Goal: Information Seeking & Learning: Learn about a topic

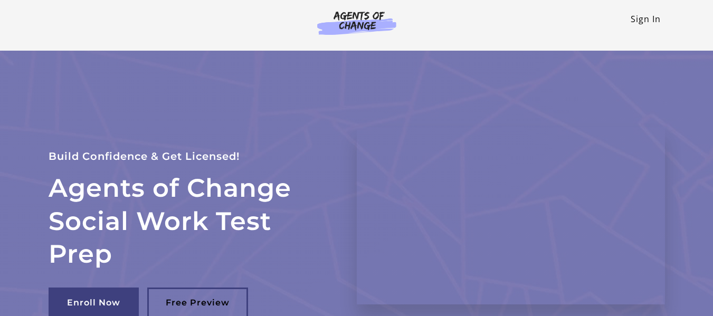
click at [649, 21] on link "Sign In" at bounding box center [646, 19] width 30 height 12
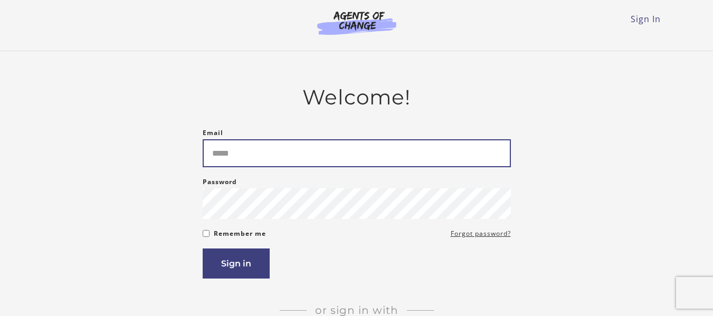
click at [351, 157] on input "Email" at bounding box center [357, 153] width 308 height 28
click at [283, 149] on input "Email" at bounding box center [357, 153] width 308 height 28
type input "*"
type input "**********"
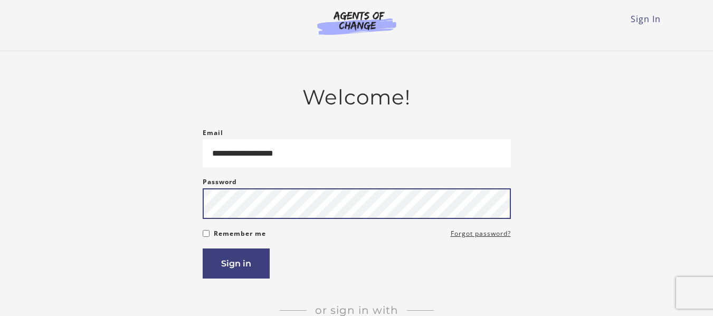
click at [203, 249] on button "Sign in" at bounding box center [236, 264] width 67 height 30
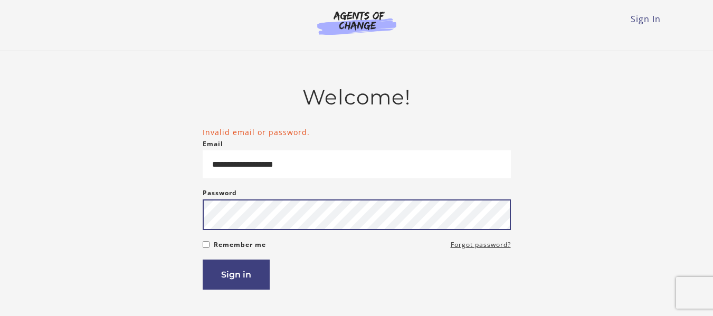
click at [203, 260] on button "Sign in" at bounding box center [236, 275] width 67 height 30
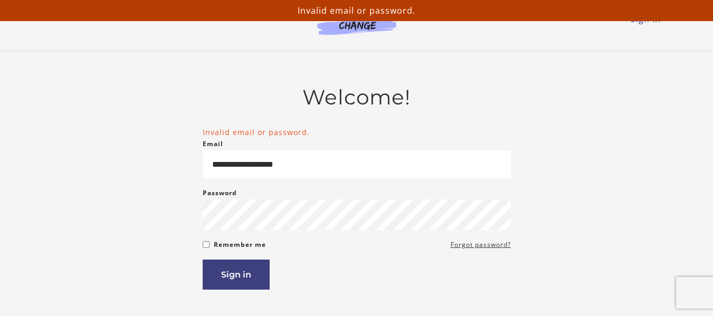
click at [409, 69] on main "**********" at bounding box center [356, 239] width 713 height 377
click at [367, 28] on img at bounding box center [356, 23] width 101 height 24
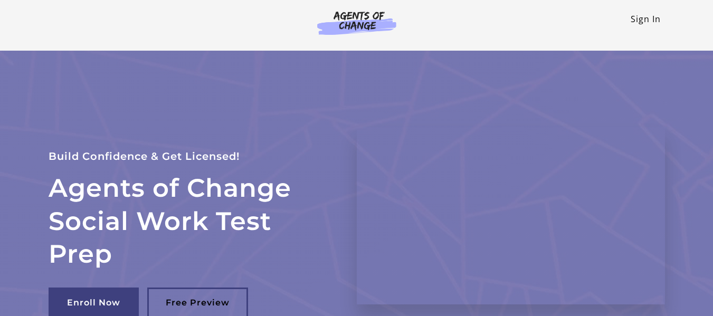
click at [649, 19] on link "Sign In" at bounding box center [646, 19] width 30 height 12
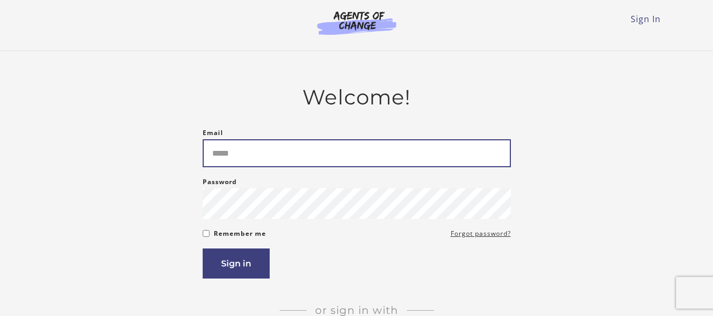
click at [247, 160] on input "Email" at bounding box center [357, 153] width 308 height 28
type input "**********"
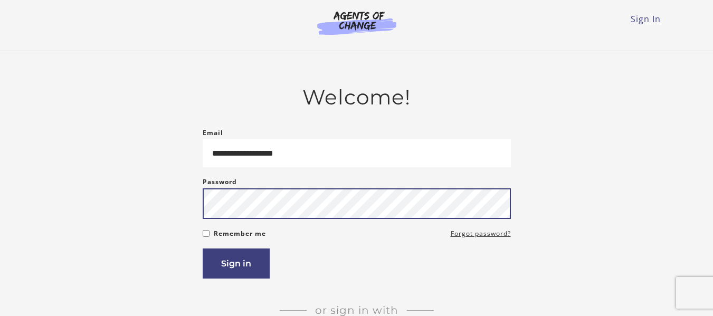
click at [203, 249] on button "Sign in" at bounding box center [236, 264] width 67 height 30
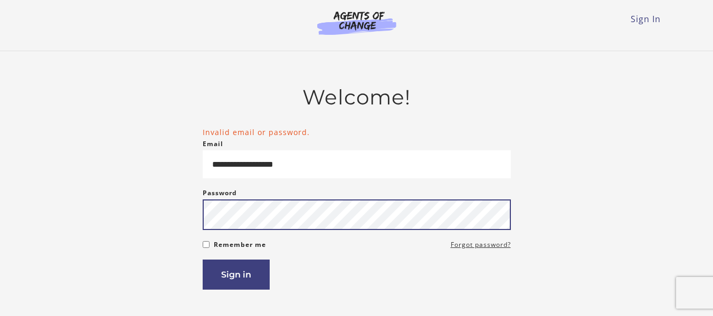
click at [203, 260] on button "Sign in" at bounding box center [236, 275] width 67 height 30
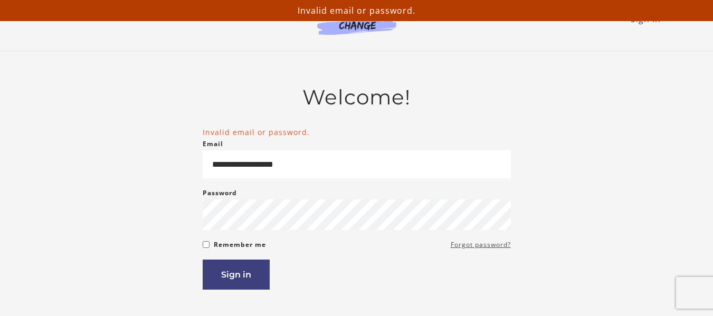
click at [482, 248] on link "Forgot password?" at bounding box center [481, 245] width 60 height 13
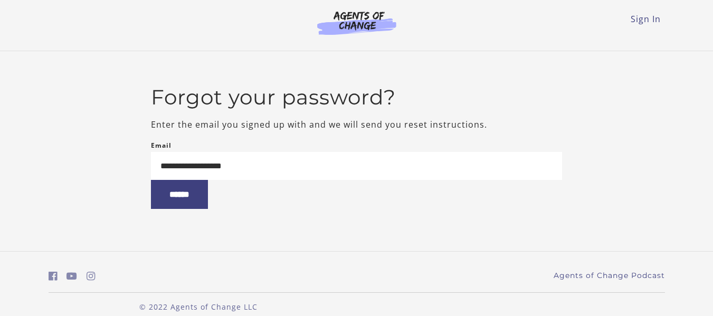
type input "**********"
click at [151, 180] on input "******" at bounding box center [179, 194] width 57 height 29
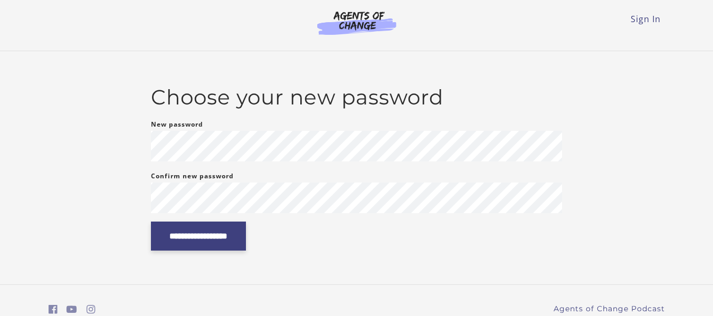
click at [246, 232] on input "**********" at bounding box center [198, 236] width 95 height 29
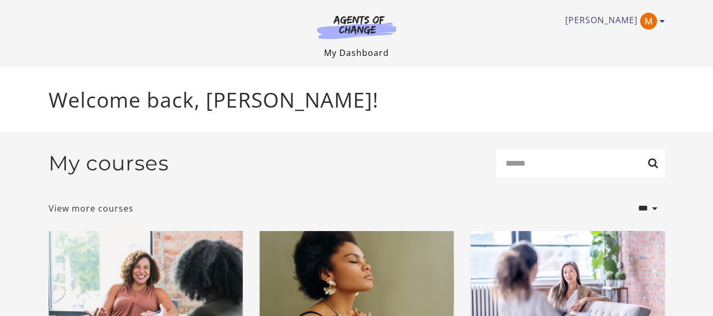
click at [381, 53] on link "My Dashboard" at bounding box center [356, 53] width 65 height 12
click at [372, 54] on link "My Dashboard" at bounding box center [356, 53] width 65 height 12
click at [355, 54] on link "My Dashboard" at bounding box center [356, 53] width 65 height 12
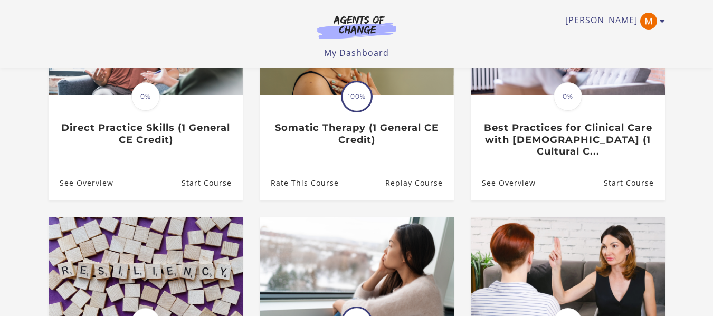
scroll to position [174, 0]
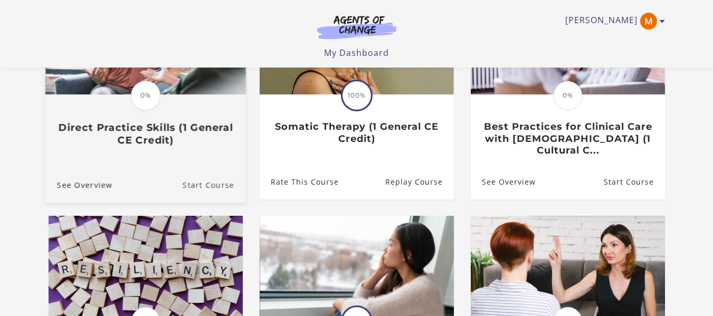
click at [210, 171] on link "Start Course" at bounding box center [213, 184] width 63 height 35
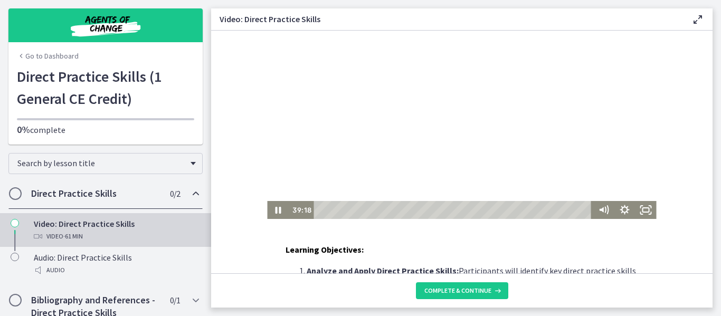
click at [392, 166] on div at bounding box center [461, 125] width 389 height 188
click at [36, 61] on link "Go to Dashboard" at bounding box center [48, 56] width 62 height 11
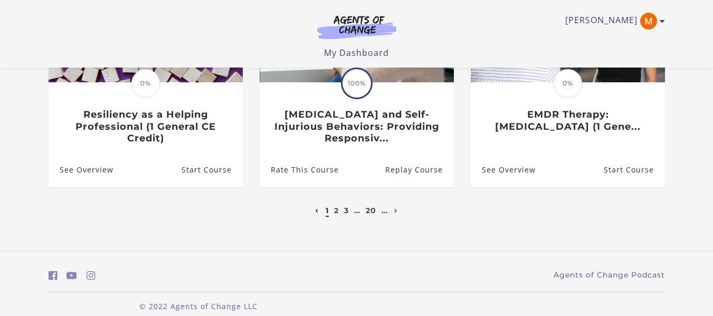
scroll to position [413, 0]
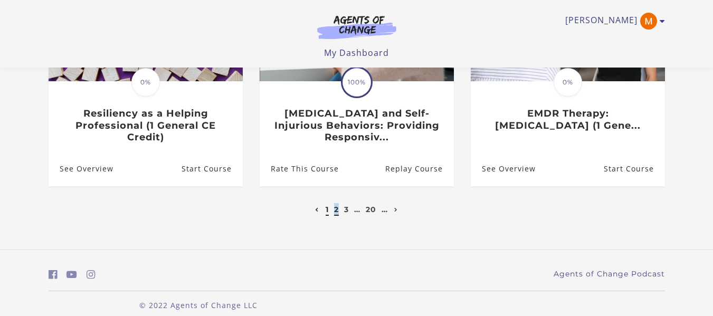
drag, startPoint x: 339, startPoint y: 214, endPoint x: 334, endPoint y: 213, distance: 5.9
click at [334, 213] on li "2" at bounding box center [336, 209] width 7 height 13
click at [334, 213] on link "2" at bounding box center [336, 210] width 5 height 10
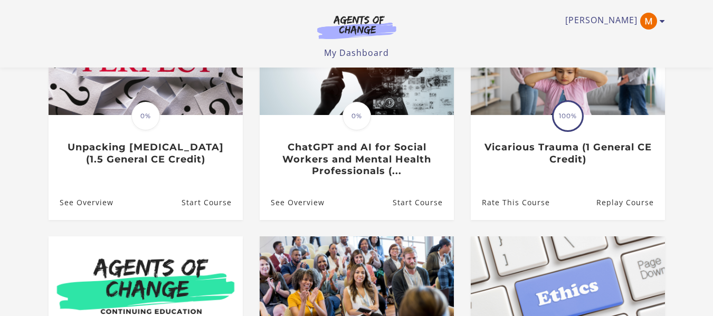
scroll to position [159, 0]
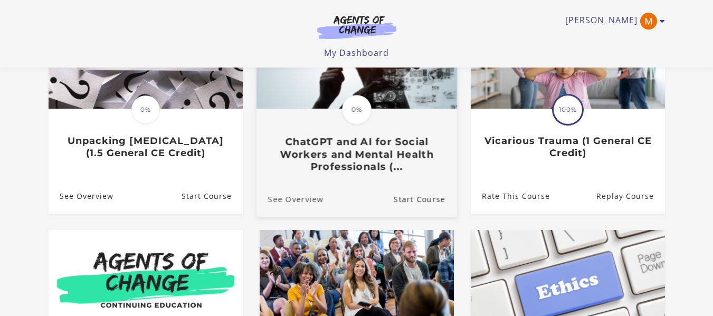
click at [307, 207] on link "See Overview" at bounding box center [289, 198] width 67 height 35
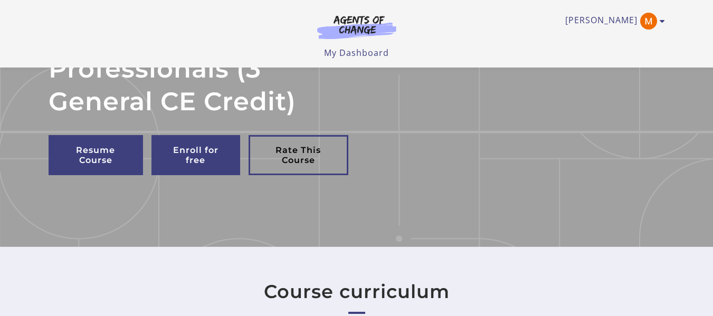
scroll to position [262, 0]
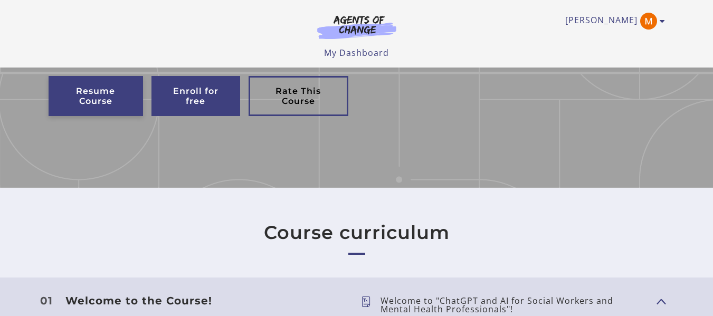
click at [110, 96] on link "Resume Course" at bounding box center [96, 96] width 94 height 40
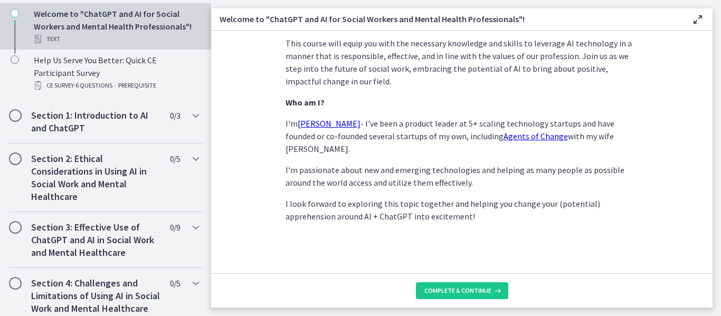
scroll to position [258, 0]
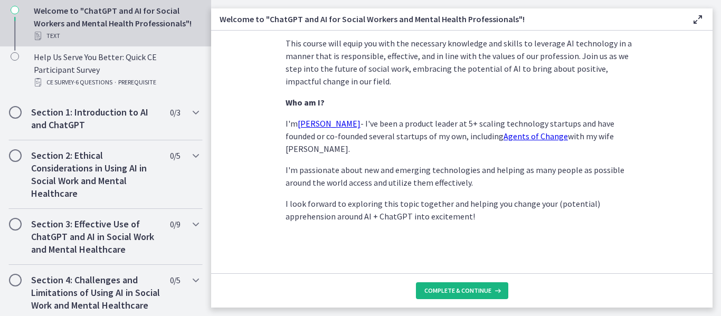
click at [458, 288] on span "Complete & continue" at bounding box center [457, 291] width 67 height 8
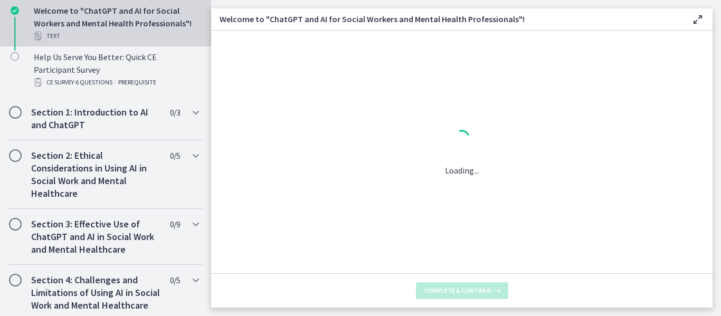
scroll to position [0, 0]
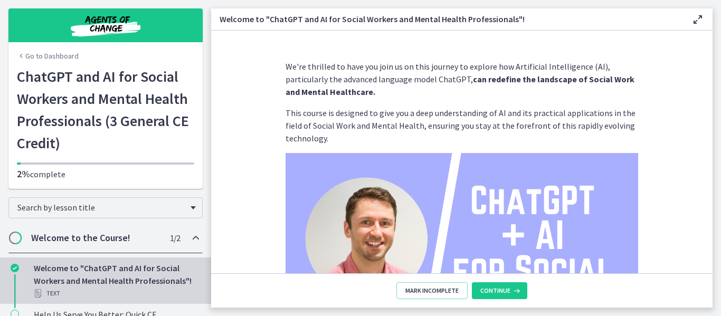
click at [48, 59] on link "Go to Dashboard" at bounding box center [48, 56] width 62 height 11
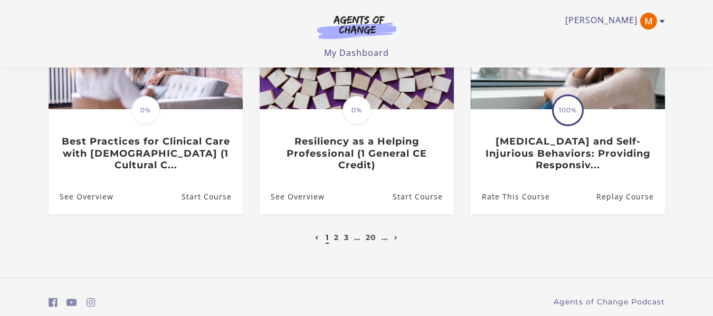
scroll to position [389, 0]
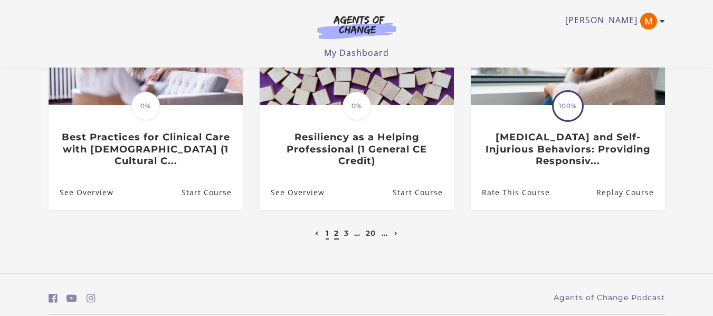
click at [337, 238] on link "2" at bounding box center [336, 234] width 5 height 10
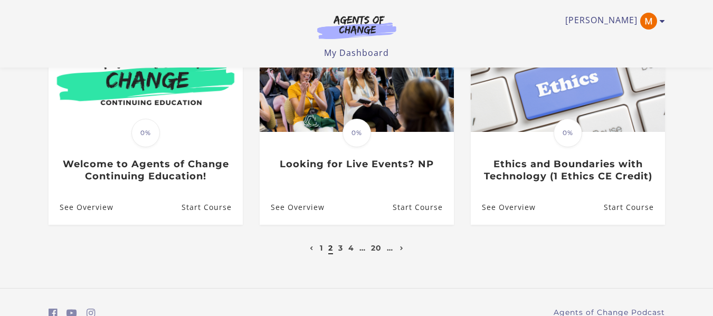
scroll to position [354, 0]
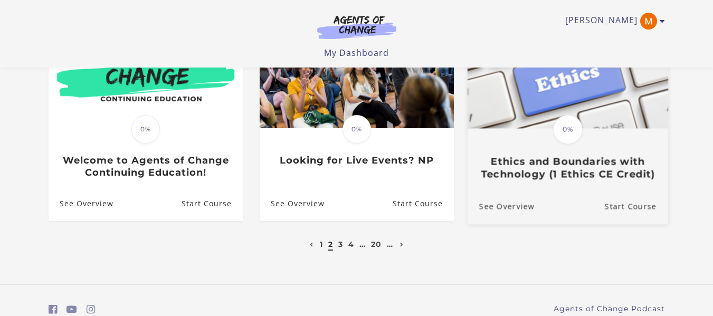
click at [532, 157] on div "Translation missing: en.liquid.partials.dashboard_course_card.progress_descript…" at bounding box center [567, 154] width 201 height 51
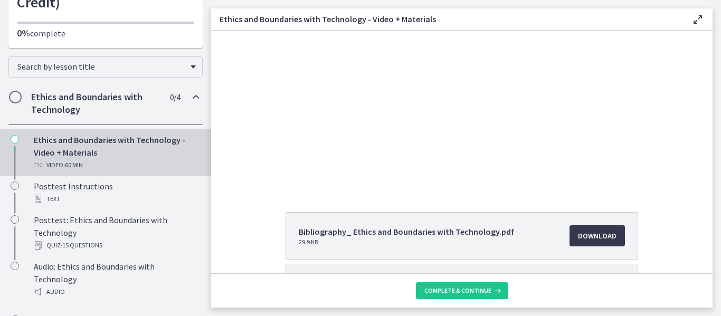
scroll to position [27, 0]
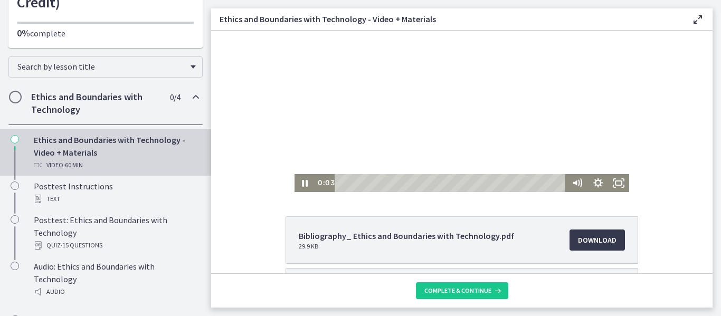
click at [416, 117] on div at bounding box center [462, 98] width 335 height 188
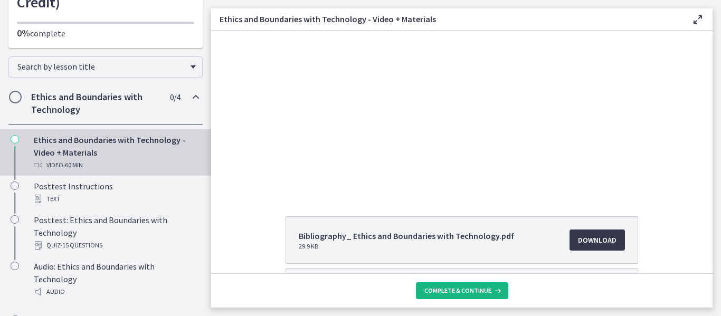
click at [476, 287] on span "Complete & continue" at bounding box center [457, 291] width 67 height 8
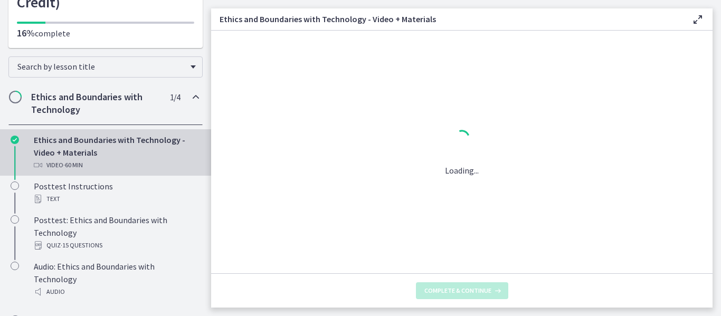
scroll to position [0, 0]
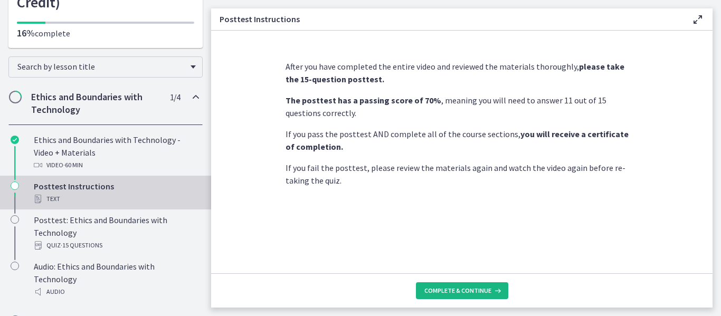
click at [476, 287] on span "Complete & continue" at bounding box center [457, 291] width 67 height 8
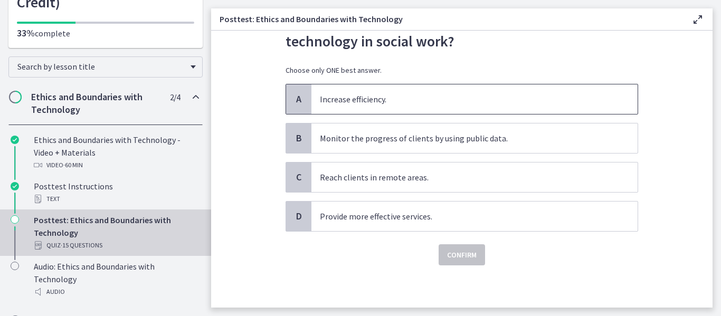
scroll to position [67, 0]
click at [439, 223] on p "Provide more effective services." at bounding box center [464, 216] width 288 height 13
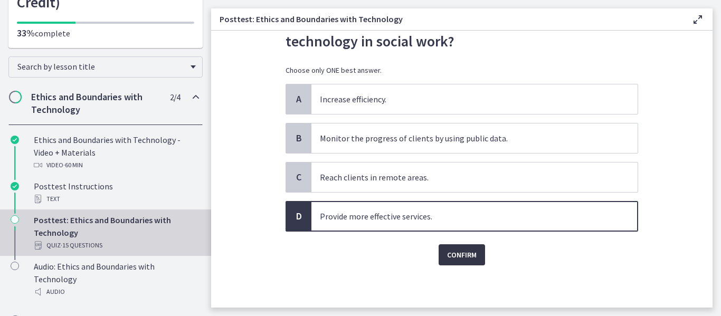
click at [470, 266] on button "Confirm" at bounding box center [462, 254] width 46 height 21
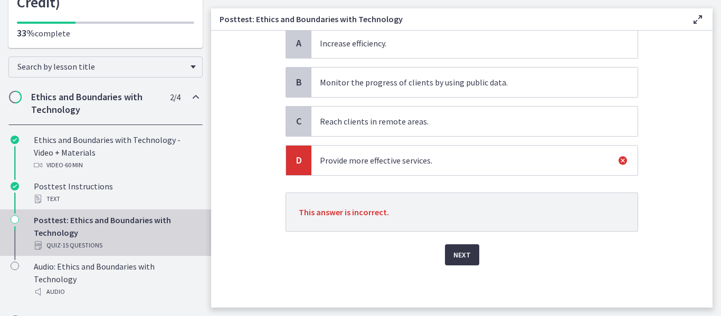
scroll to position [148, 0]
click at [477, 255] on button "Next" at bounding box center [462, 254] width 34 height 21
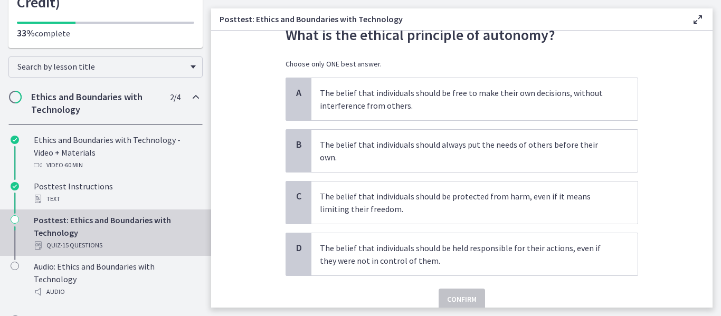
scroll to position [45, 0]
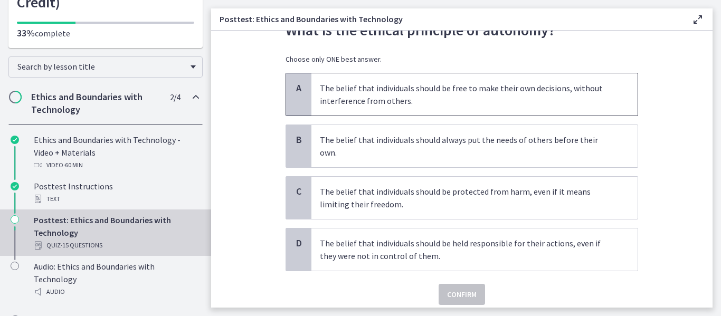
click at [435, 107] on p "The belief that individuals should be free to make their own decisions, without…" at bounding box center [464, 94] width 288 height 25
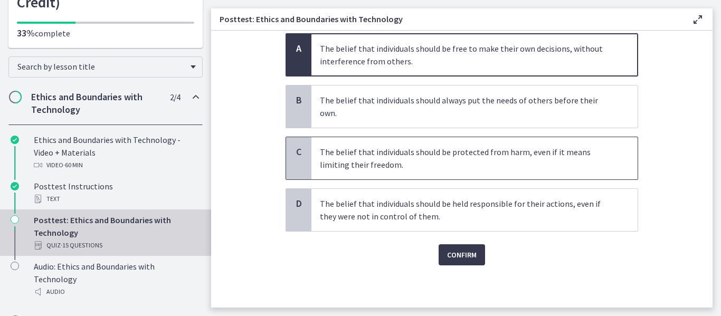
scroll to position [109, 0]
click at [470, 249] on span "Confirm" at bounding box center [462, 255] width 30 height 13
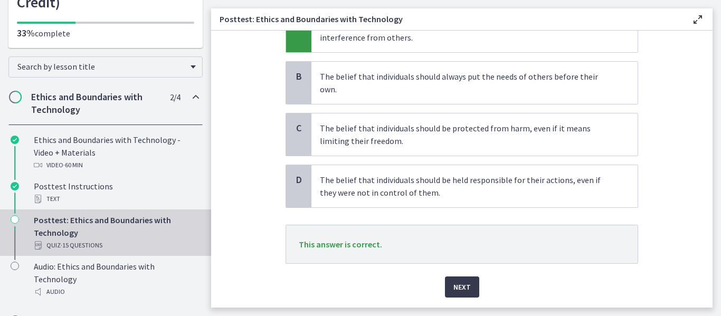
scroll to position [166, 0]
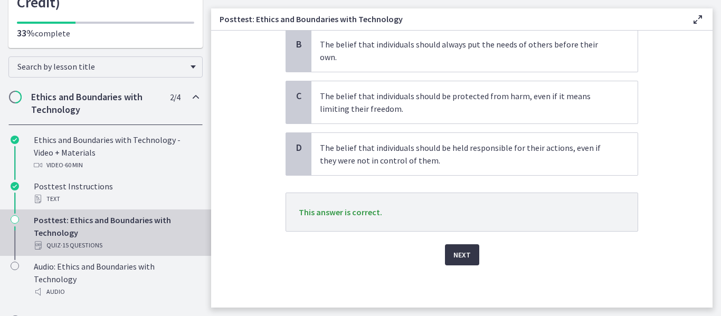
click at [466, 249] on span "Next" at bounding box center [461, 255] width 17 height 13
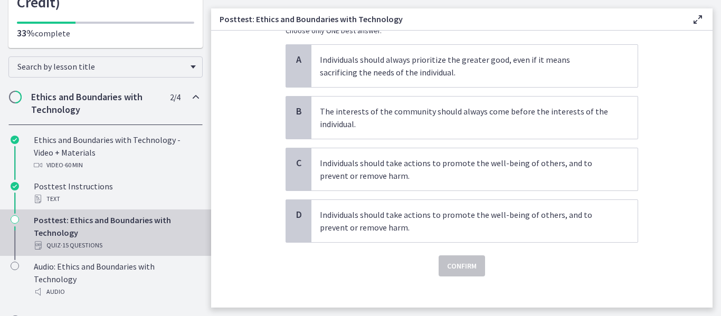
scroll to position [97, 0]
click at [589, 242] on span "Individuals should take actions to promote the well-being of others, and to pre…" at bounding box center [474, 221] width 326 height 42
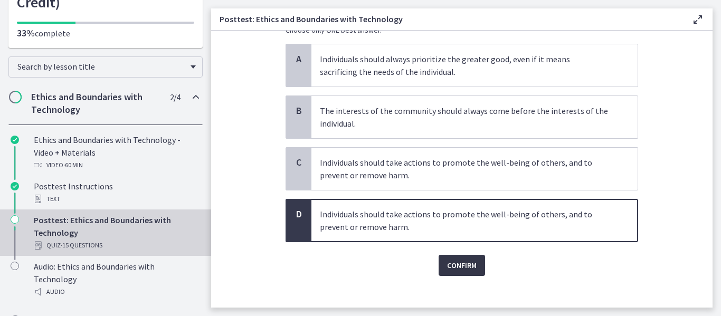
click at [465, 272] on span "Confirm" at bounding box center [462, 265] width 30 height 13
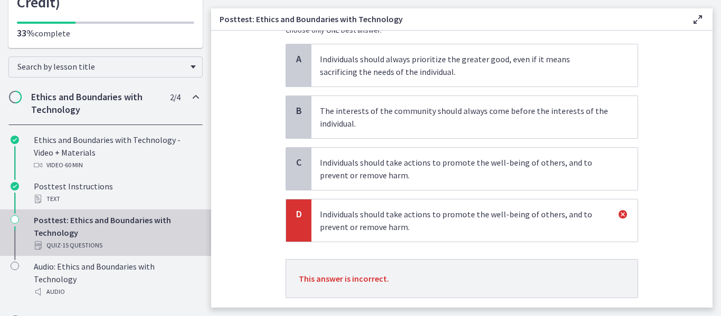
click at [448, 182] on p "Individuals should take actions to promote the well-being of others, and to pre…" at bounding box center [464, 168] width 288 height 25
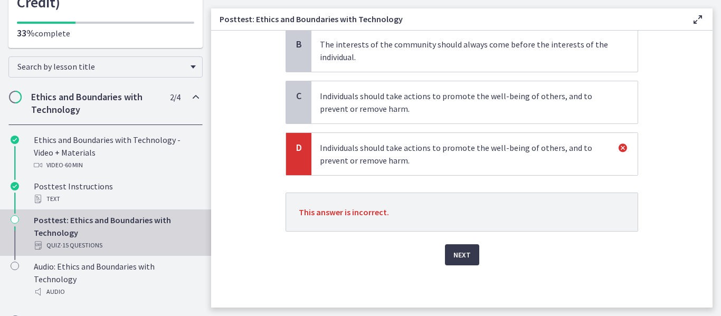
scroll to position [182, 0]
click at [471, 261] on span "Next" at bounding box center [461, 255] width 17 height 13
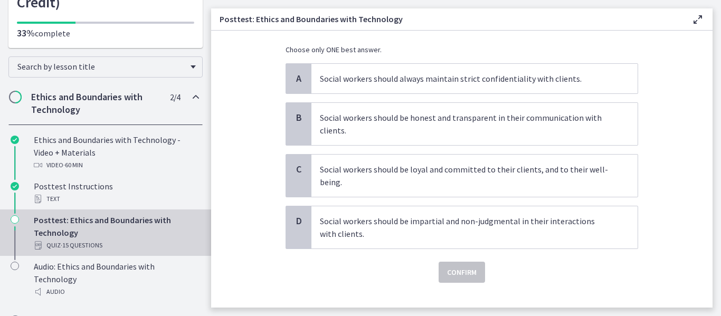
scroll to position [56, 0]
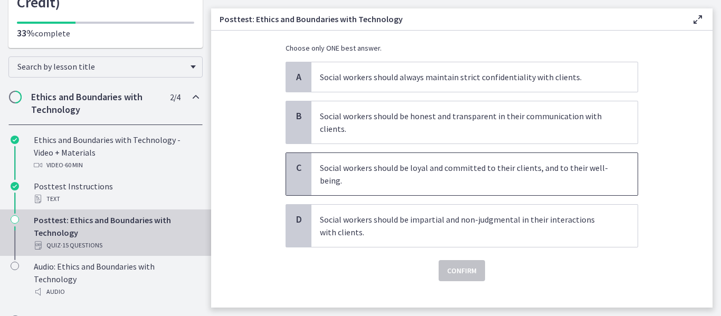
click at [608, 187] on p "Social workers should be loyal and committed to their clients, and to their wel…" at bounding box center [464, 174] width 288 height 25
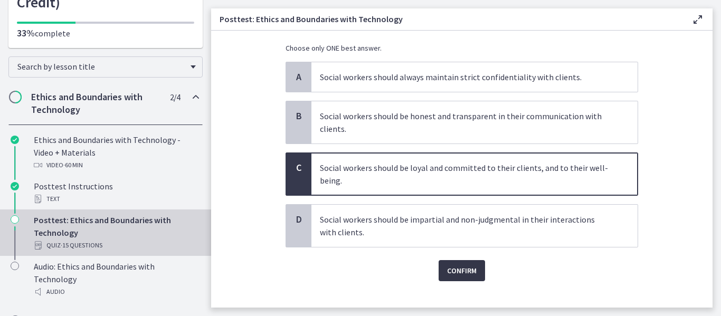
click at [474, 277] on span "Confirm" at bounding box center [462, 270] width 30 height 13
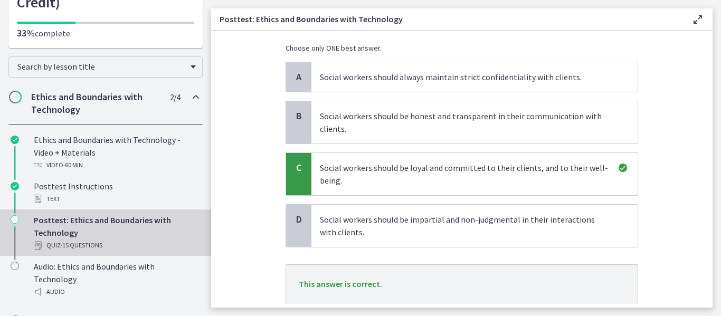
scroll to position [166, 0]
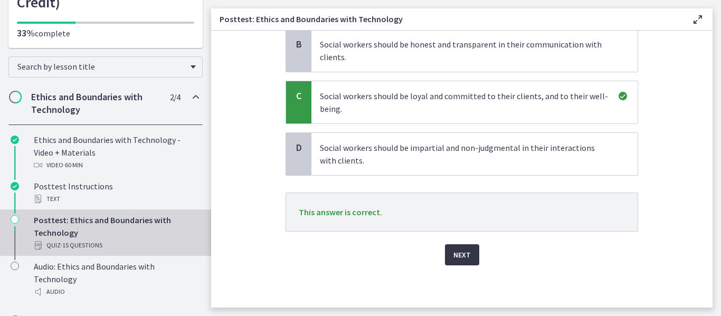
click at [461, 249] on span "Next" at bounding box center [461, 255] width 17 height 13
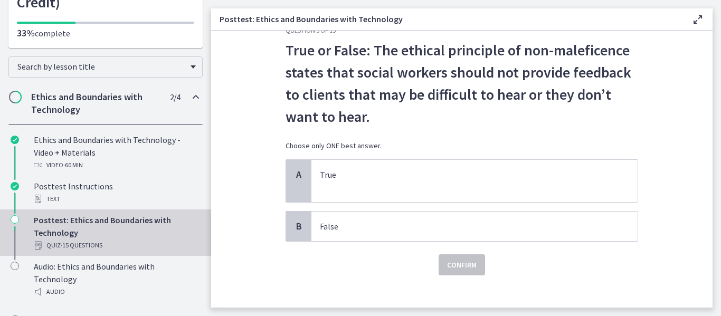
scroll to position [72, 0]
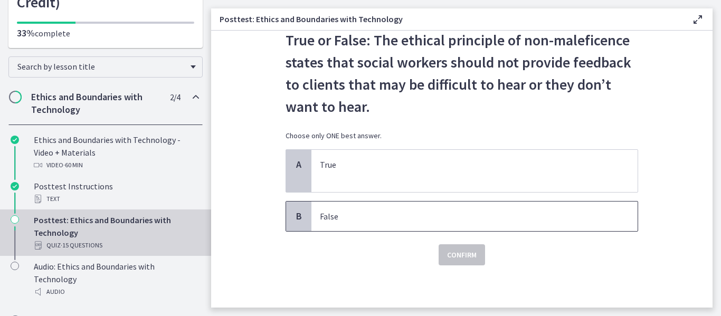
click at [385, 210] on p "False" at bounding box center [464, 216] width 288 height 13
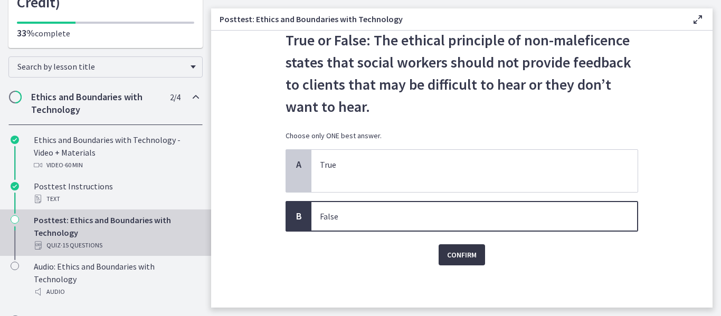
click at [470, 249] on span "Confirm" at bounding box center [462, 255] width 30 height 13
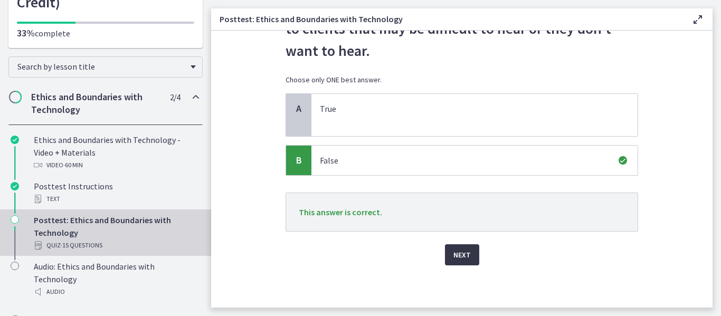
scroll to position [129, 0]
click at [471, 249] on span "Next" at bounding box center [461, 255] width 17 height 13
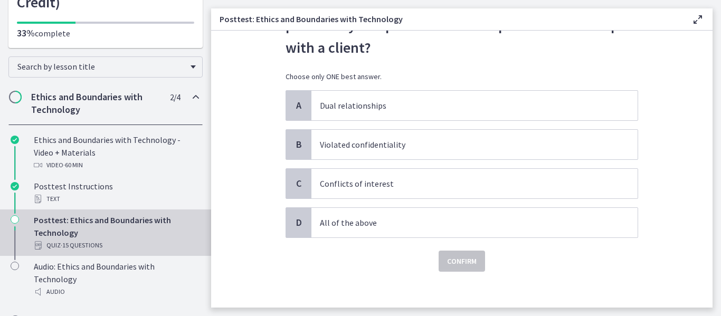
scroll to position [72, 0]
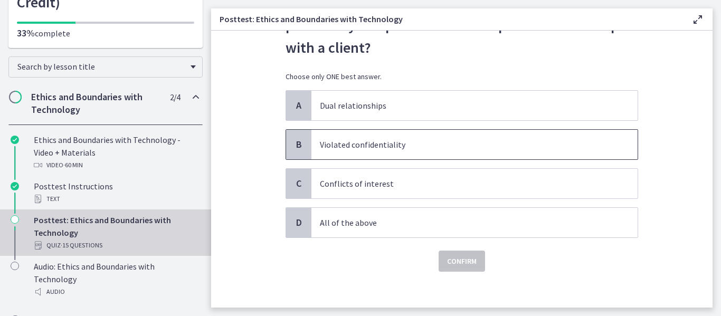
click at [448, 151] on p "Violated confidentiality" at bounding box center [464, 144] width 288 height 13
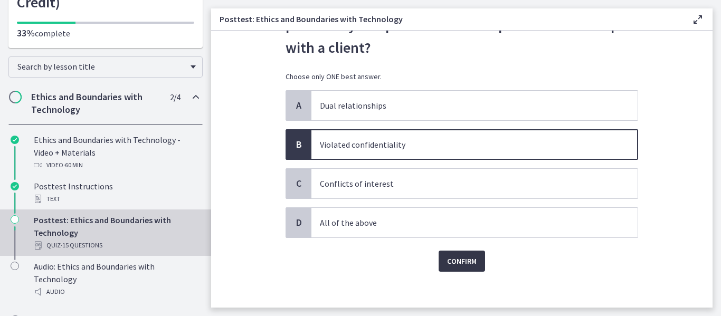
click at [467, 268] on span "Confirm" at bounding box center [462, 261] width 30 height 13
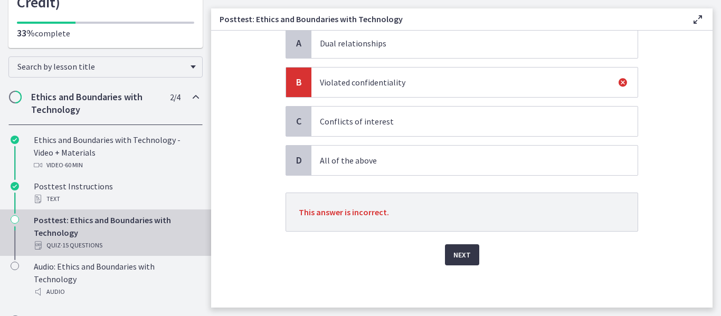
scroll to position [137, 0]
click at [466, 261] on span "Next" at bounding box center [461, 255] width 17 height 13
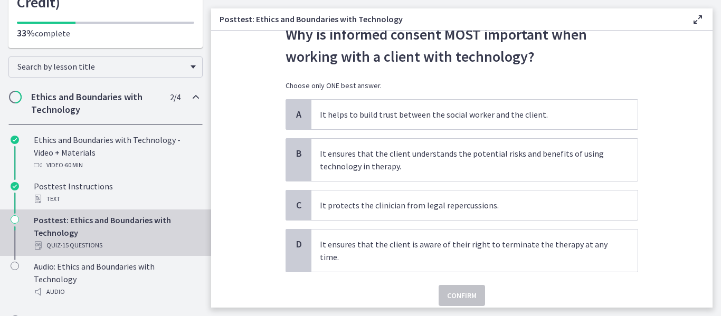
scroll to position [52, 0]
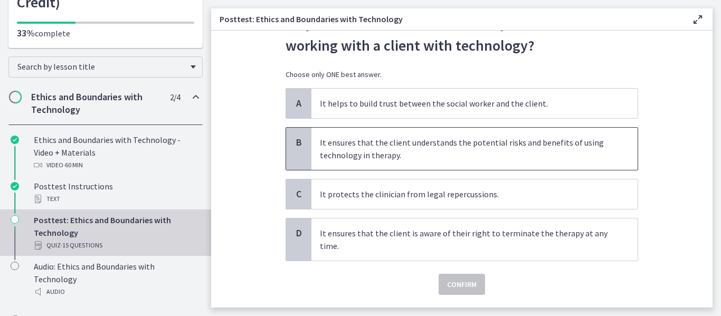
click at [437, 162] on p "It ensures that the client understands the potential risks and benefits of usin…" at bounding box center [464, 148] width 288 height 25
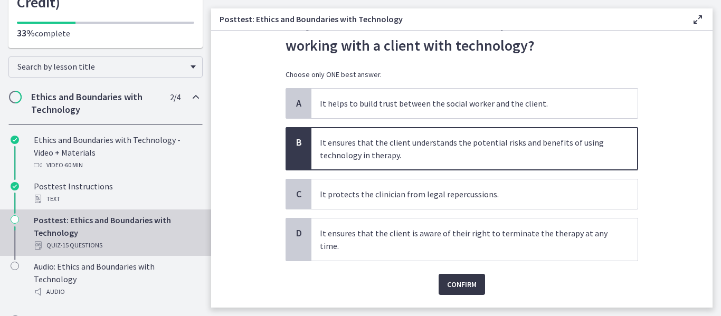
click at [477, 291] on span "Confirm" at bounding box center [462, 284] width 30 height 13
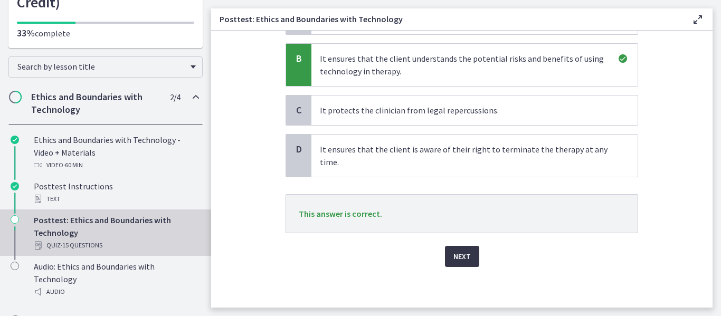
scroll to position [137, 0]
click at [470, 262] on span "Next" at bounding box center [461, 256] width 17 height 13
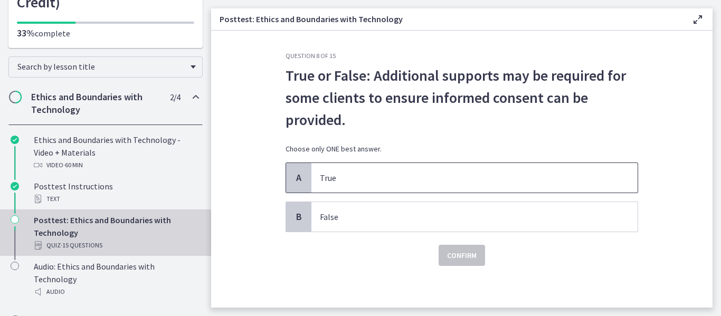
click at [435, 184] on p "True" at bounding box center [464, 178] width 288 height 13
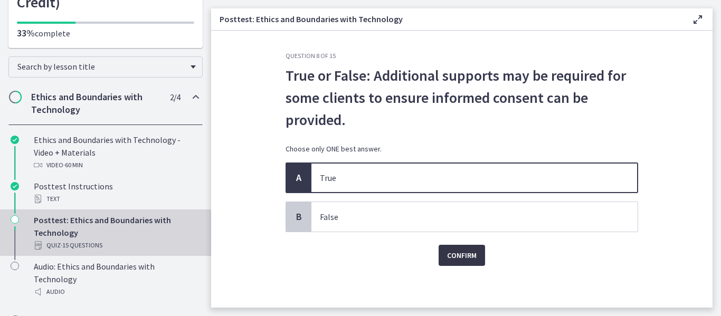
click at [474, 262] on span "Confirm" at bounding box center [462, 255] width 30 height 13
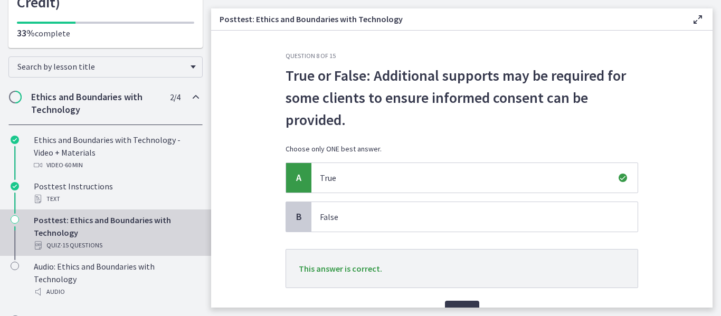
scroll to position [90, 0]
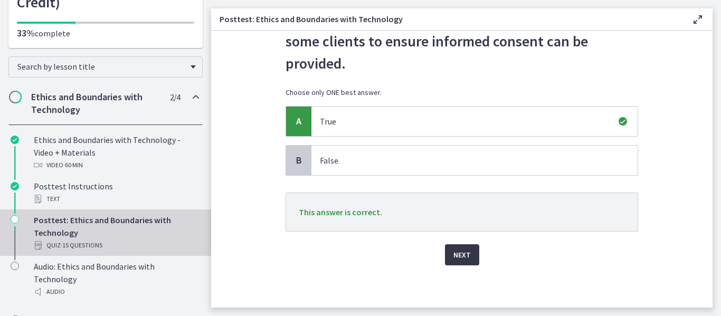
click at [471, 249] on span "Next" at bounding box center [461, 255] width 17 height 13
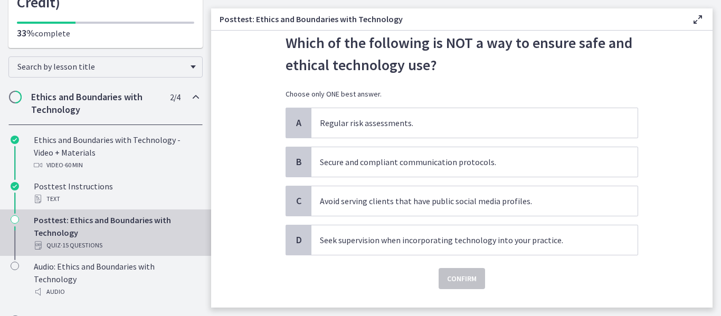
scroll to position [34, 0]
click at [479, 206] on p "Avoid serving clients that have public social media profiles." at bounding box center [464, 200] width 288 height 13
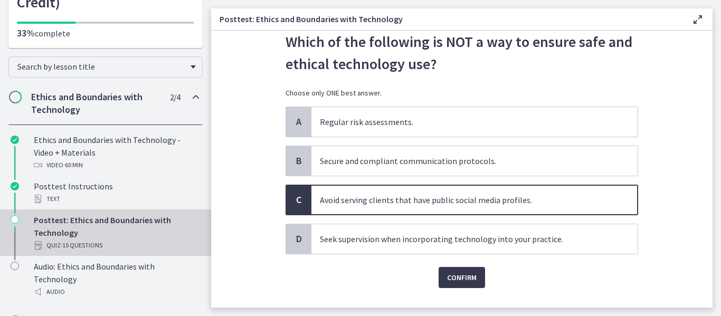
scroll to position [91, 0]
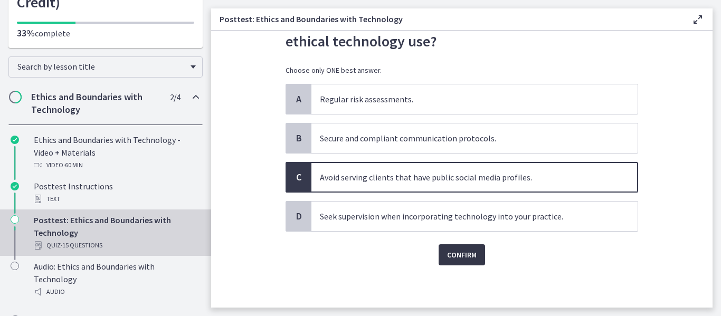
click at [470, 249] on span "Confirm" at bounding box center [462, 255] width 30 height 13
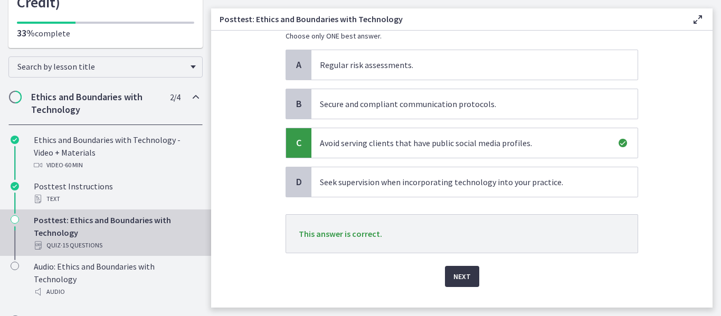
click at [469, 283] on span "Next" at bounding box center [461, 276] width 17 height 13
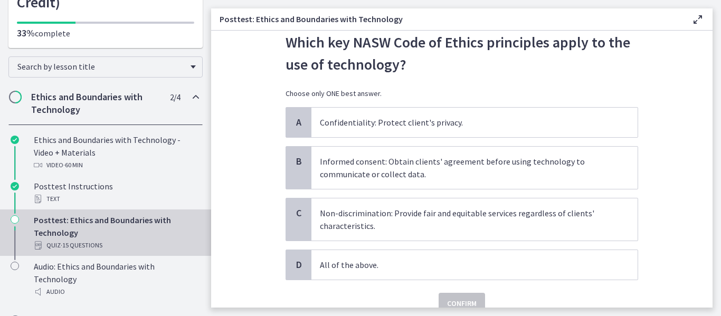
scroll to position [35, 0]
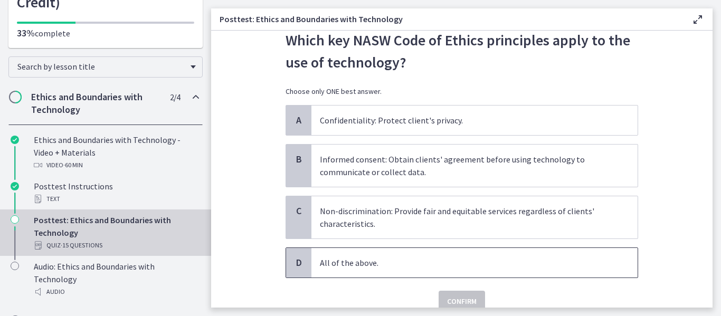
click at [387, 269] on p "All of the above." at bounding box center [464, 263] width 288 height 13
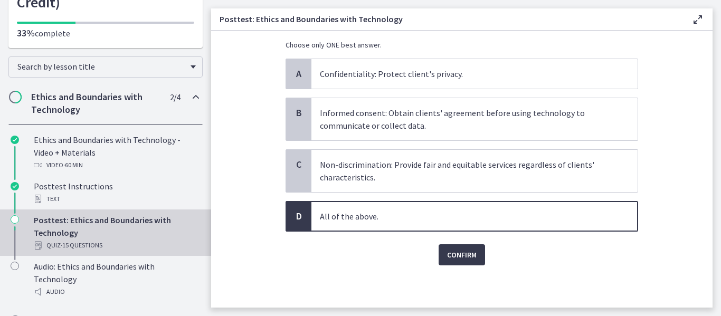
scroll to position [119, 0]
click at [457, 249] on span "Confirm" at bounding box center [462, 255] width 30 height 13
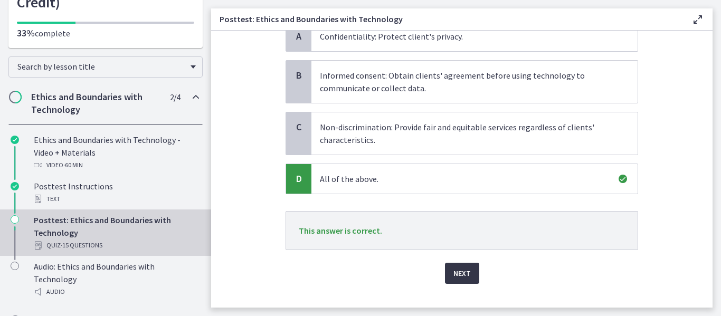
click at [467, 280] on span "Next" at bounding box center [461, 273] width 17 height 13
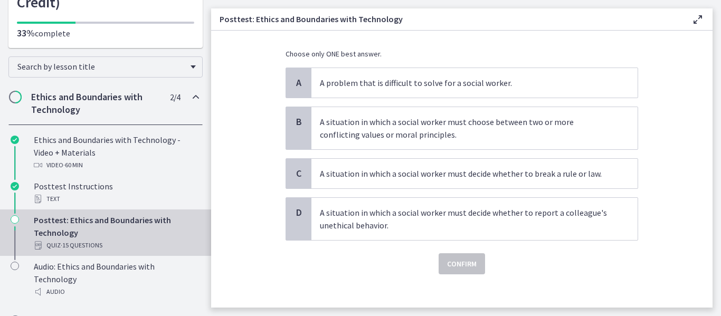
scroll to position [52, 0]
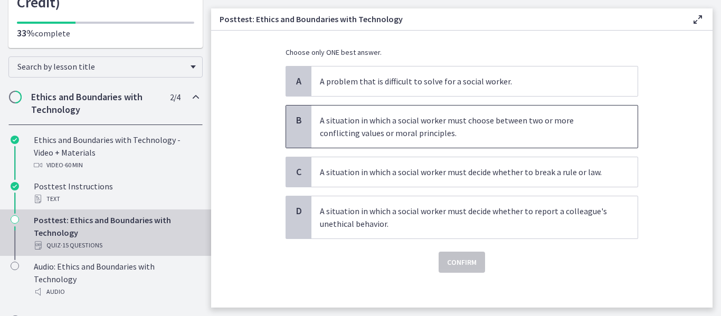
click at [460, 139] on p "A situation in which a social worker must choose between two or more conflictin…" at bounding box center [464, 126] width 288 height 25
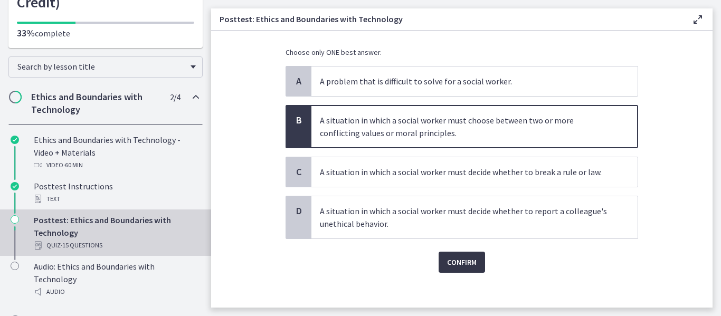
click at [457, 269] on span "Confirm" at bounding box center [462, 262] width 30 height 13
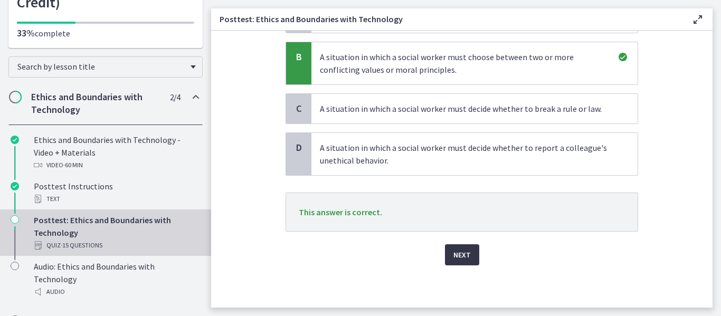
scroll to position [120, 0]
click at [466, 261] on span "Next" at bounding box center [461, 255] width 17 height 13
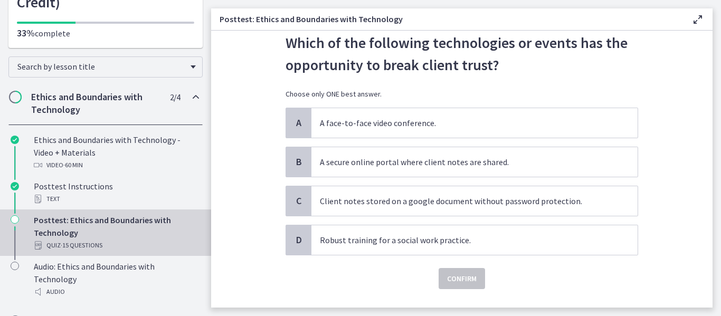
scroll to position [33, 0]
click at [486, 215] on span "Client notes stored on a google document without password protection." at bounding box center [474, 201] width 326 height 30
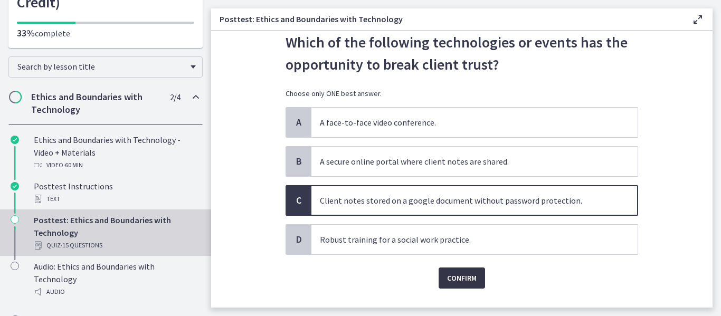
click at [474, 285] on span "Confirm" at bounding box center [462, 278] width 30 height 13
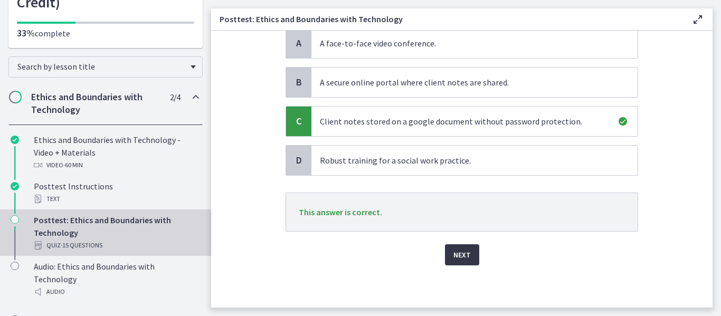
scroll to position [121, 0]
click at [471, 261] on span "Next" at bounding box center [461, 255] width 17 height 13
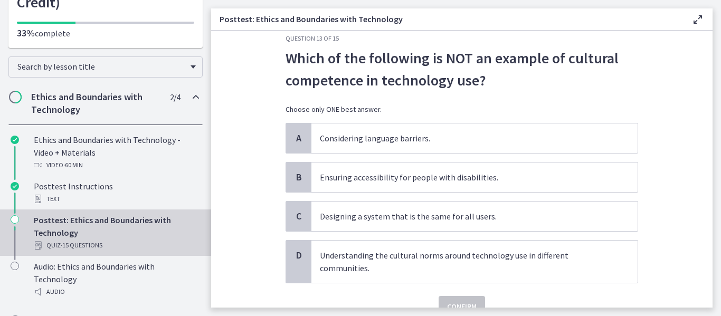
scroll to position [27, 0]
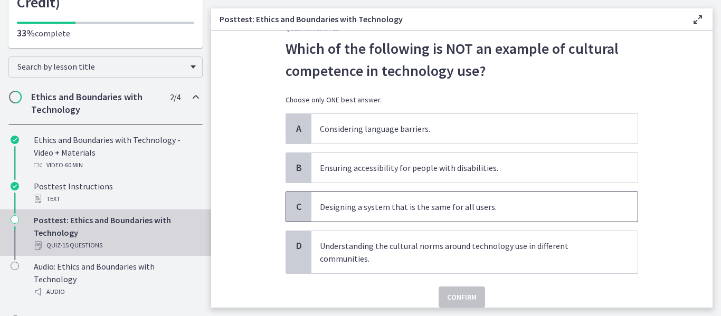
click at [491, 213] on p "Designing a system that is the same for all users." at bounding box center [464, 207] width 288 height 13
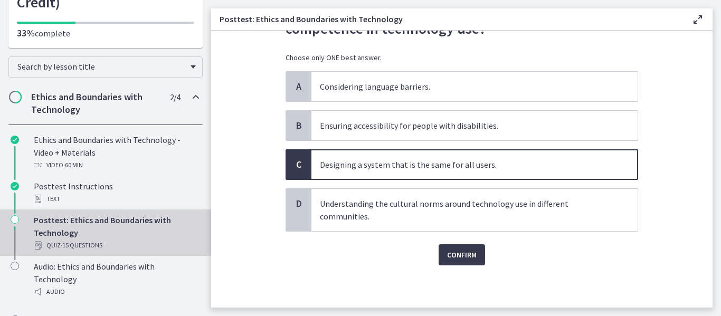
scroll to position [91, 0]
click at [477, 249] on span "Confirm" at bounding box center [462, 255] width 30 height 13
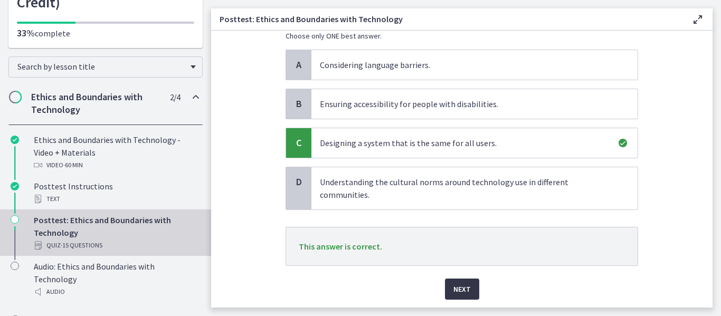
click at [471, 296] on span "Next" at bounding box center [461, 289] width 17 height 13
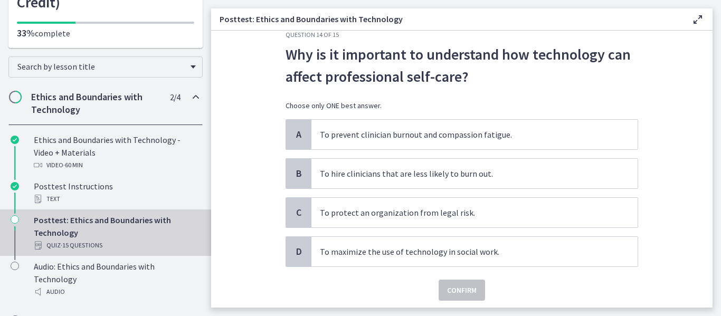
scroll to position [24, 0]
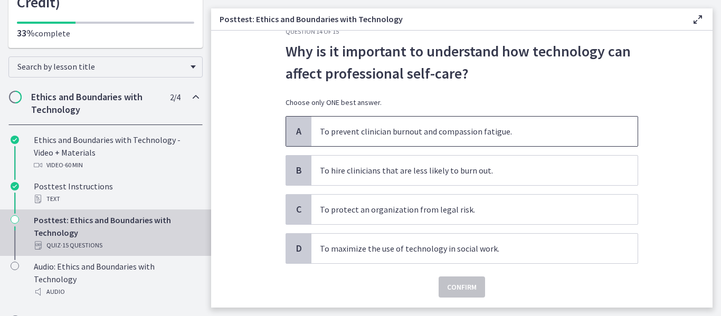
click at [513, 138] on p "To prevent clinician burnout and compassion fatigue." at bounding box center [464, 131] width 288 height 13
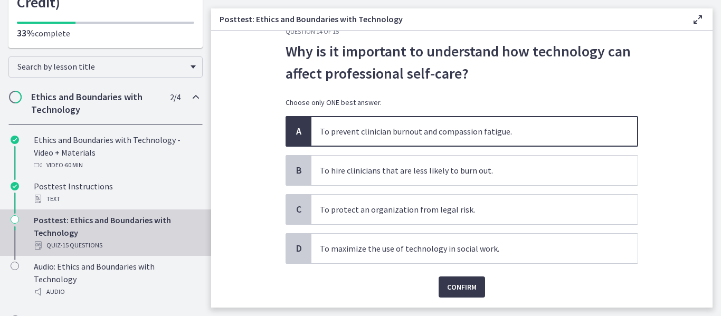
scroll to position [91, 0]
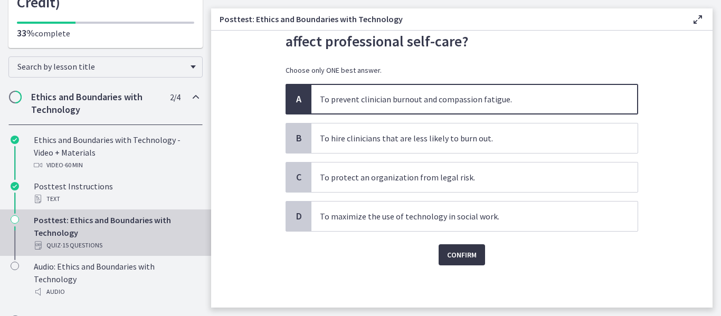
click at [455, 257] on button "Confirm" at bounding box center [462, 254] width 46 height 21
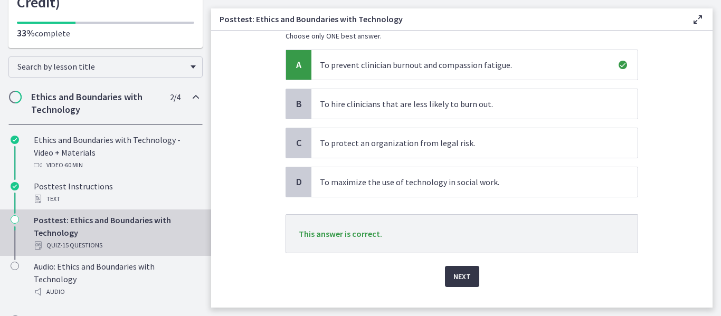
click at [479, 287] on button "Next" at bounding box center [462, 276] width 34 height 21
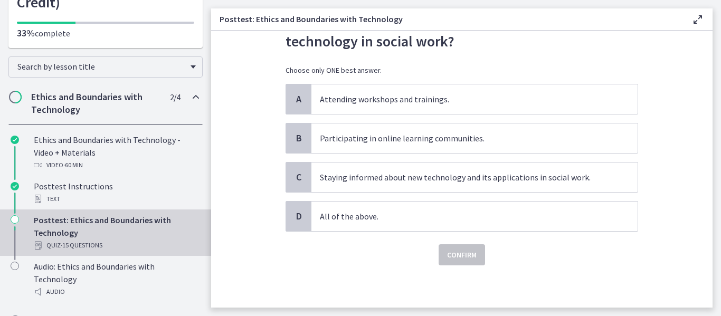
scroll to position [97, 0]
click at [533, 218] on span "All of the above." at bounding box center [474, 217] width 326 height 30
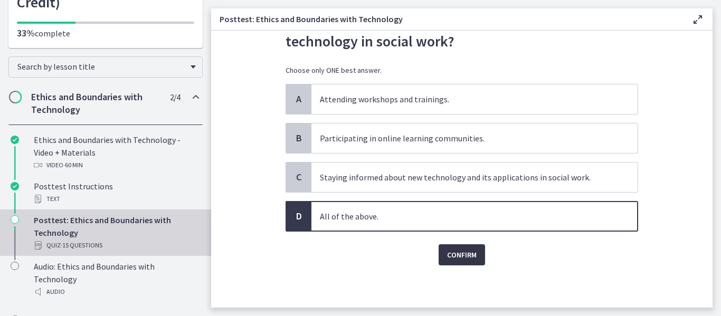
click at [474, 261] on span "Confirm" at bounding box center [462, 255] width 30 height 13
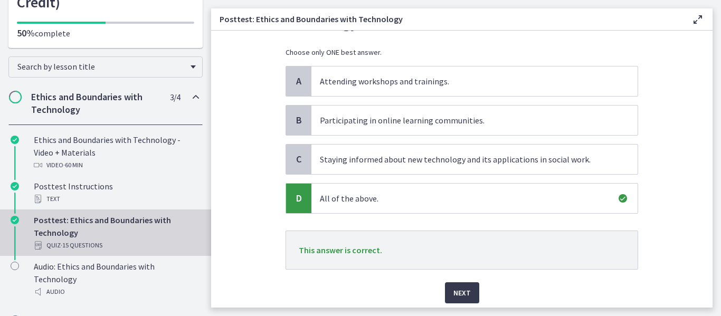
scroll to position [173, 0]
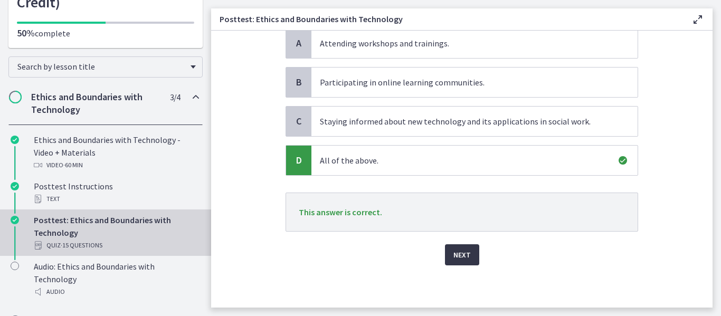
click at [463, 251] on span "Next" at bounding box center [461, 255] width 17 height 13
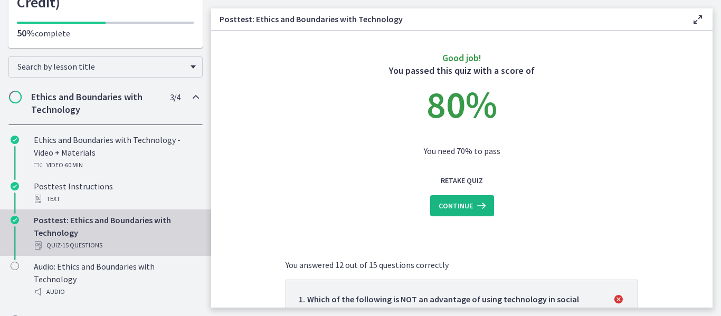
click at [484, 212] on icon at bounding box center [480, 206] width 15 height 13
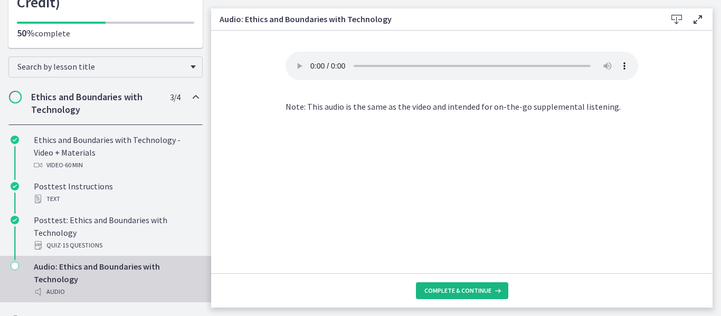
click at [491, 287] on span "Complete & continue" at bounding box center [457, 291] width 67 height 8
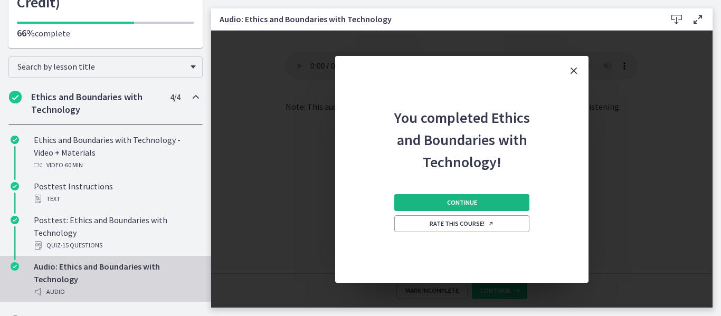
click at [474, 207] on span "Continue" at bounding box center [462, 202] width 30 height 8
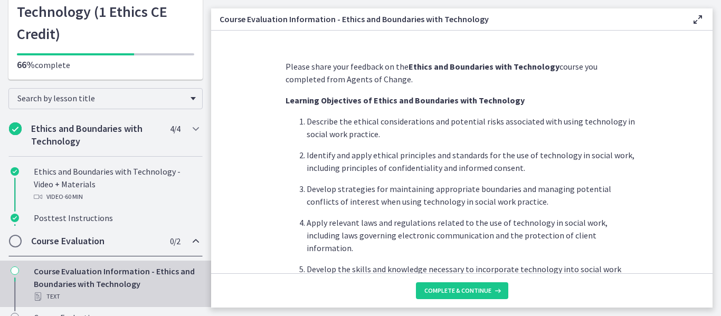
scroll to position [90, 0]
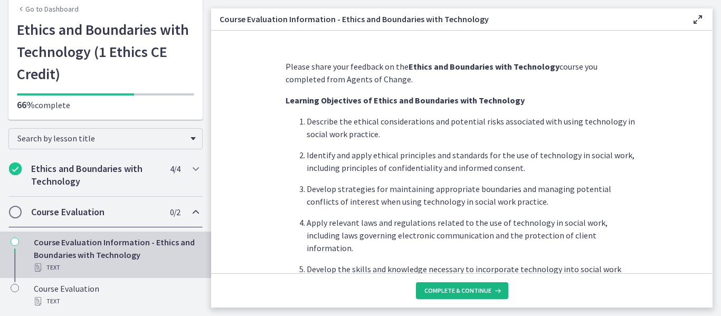
click at [479, 287] on span "Complete & continue" at bounding box center [457, 291] width 67 height 8
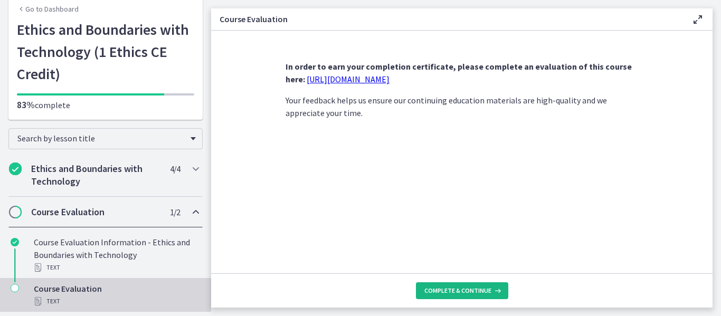
click at [476, 287] on span "Complete & continue" at bounding box center [457, 291] width 67 height 8
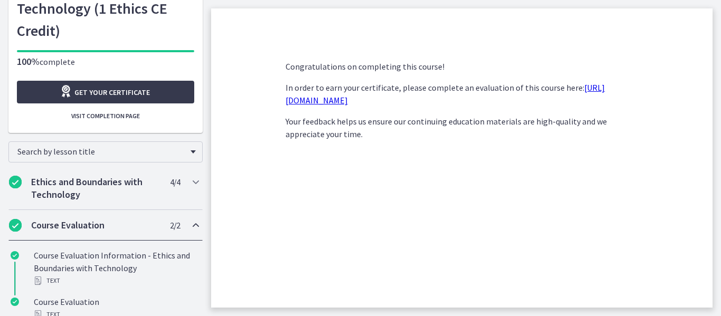
scroll to position [119, 0]
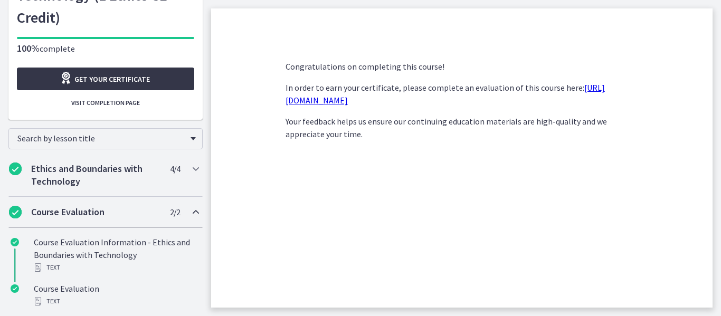
click at [150, 82] on span "Get your certificate" at bounding box center [111, 79] width 75 height 13
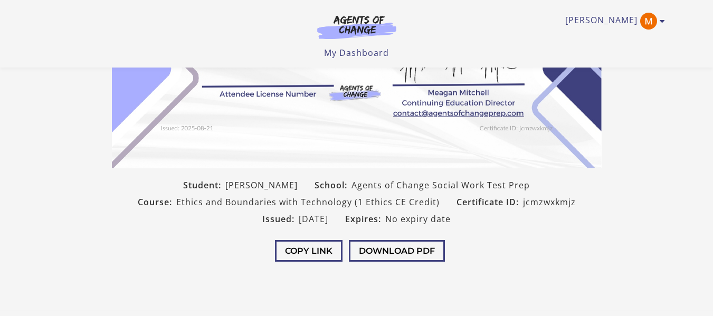
scroll to position [203, 0]
click at [406, 251] on button "Download PDF" at bounding box center [397, 251] width 96 height 22
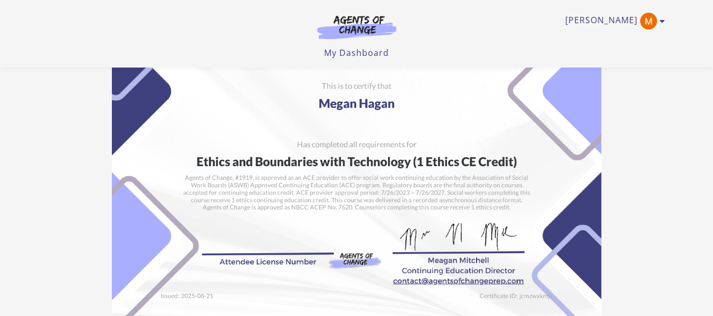
scroll to position [32, 0]
